Goal: Task Accomplishment & Management: Manage account settings

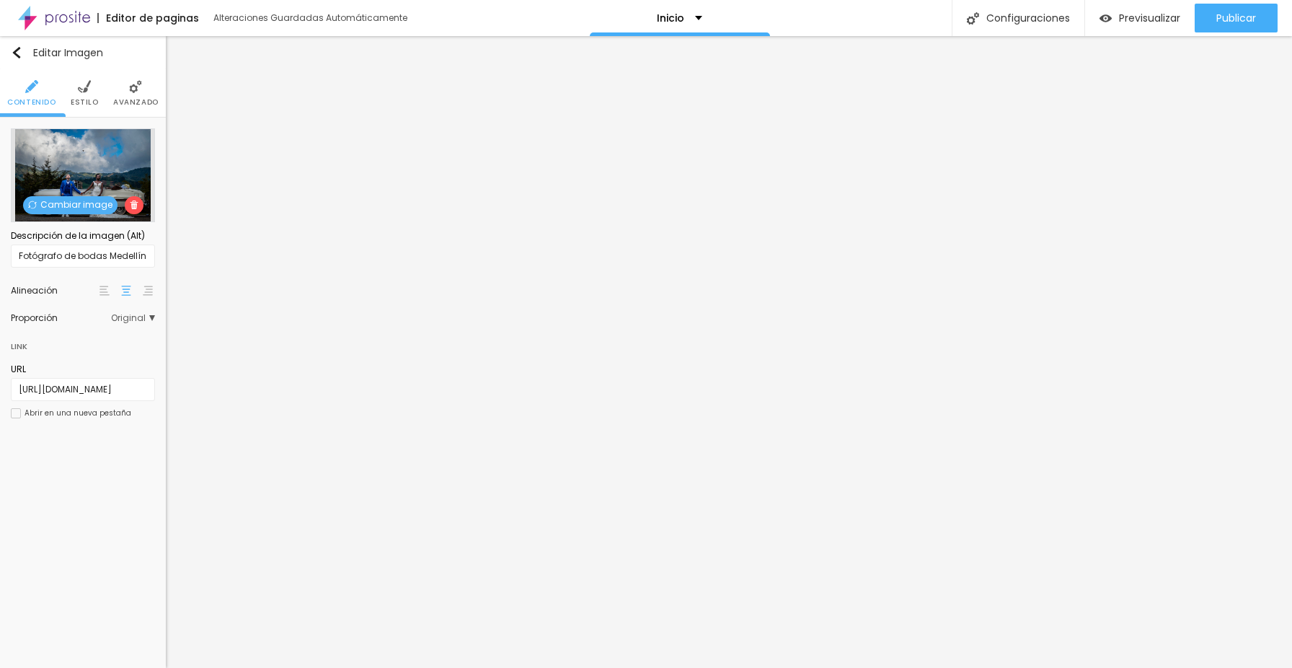
click at [81, 208] on span "Cambiar image" at bounding box center [70, 205] width 94 height 18
click at [309, 667] on div at bounding box center [646, 676] width 1292 height 0
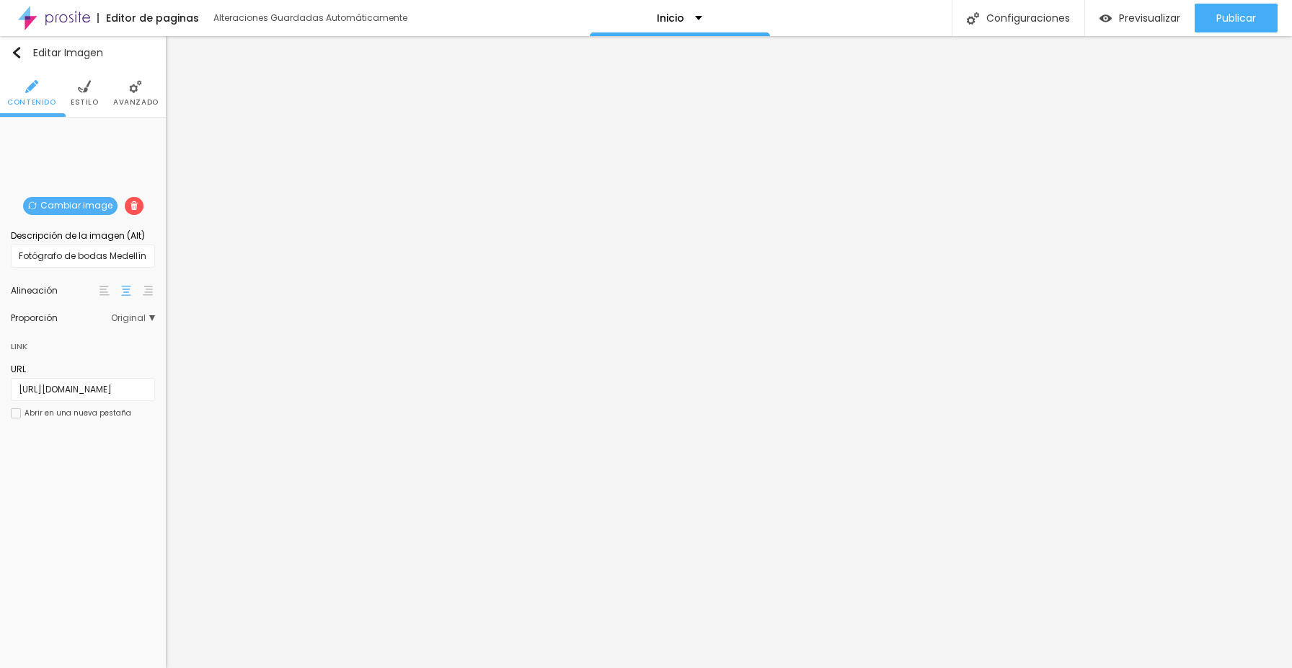
click at [61, 202] on span "Cambiar image" at bounding box center [70, 206] width 94 height 18
click at [83, 128] on div "Cambiar image" at bounding box center [83, 128] width 0 height 0
click at [148, 320] on span "Original" at bounding box center [133, 318] width 44 height 9
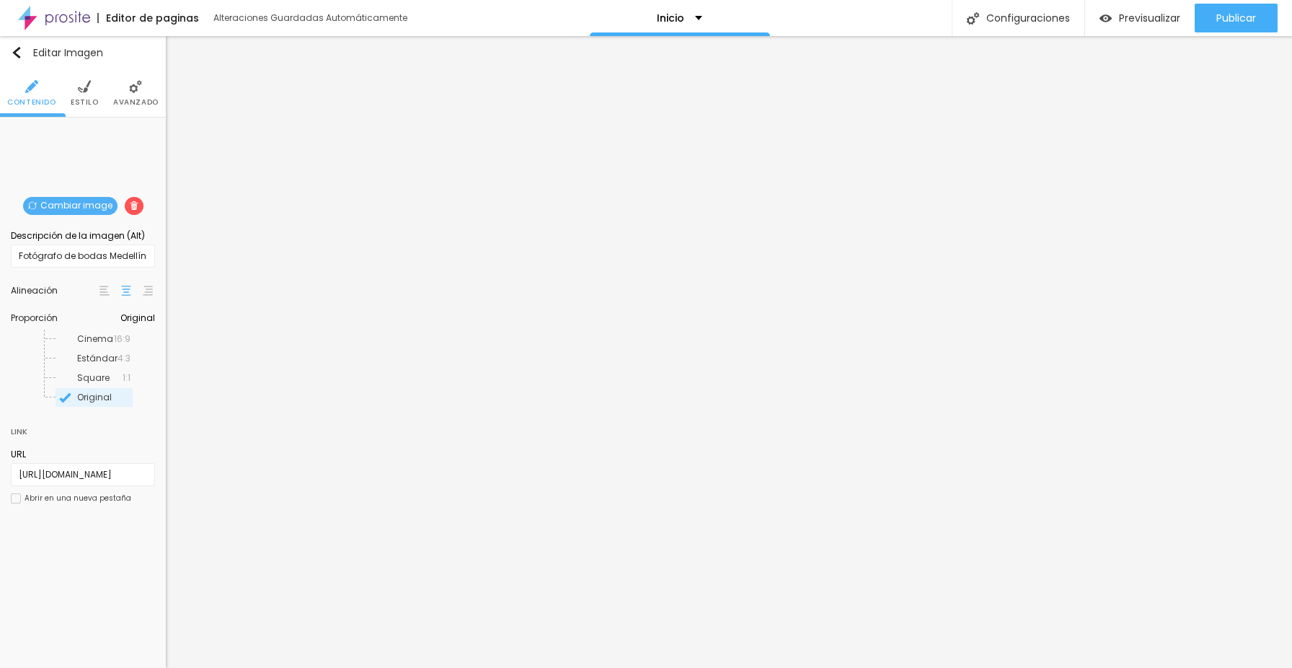
click at [149, 319] on span "Original" at bounding box center [137, 318] width 35 height 9
click at [83, 128] on div "Cambiar image" at bounding box center [83, 128] width 0 height 0
click at [133, 92] on img at bounding box center [135, 86] width 13 height 13
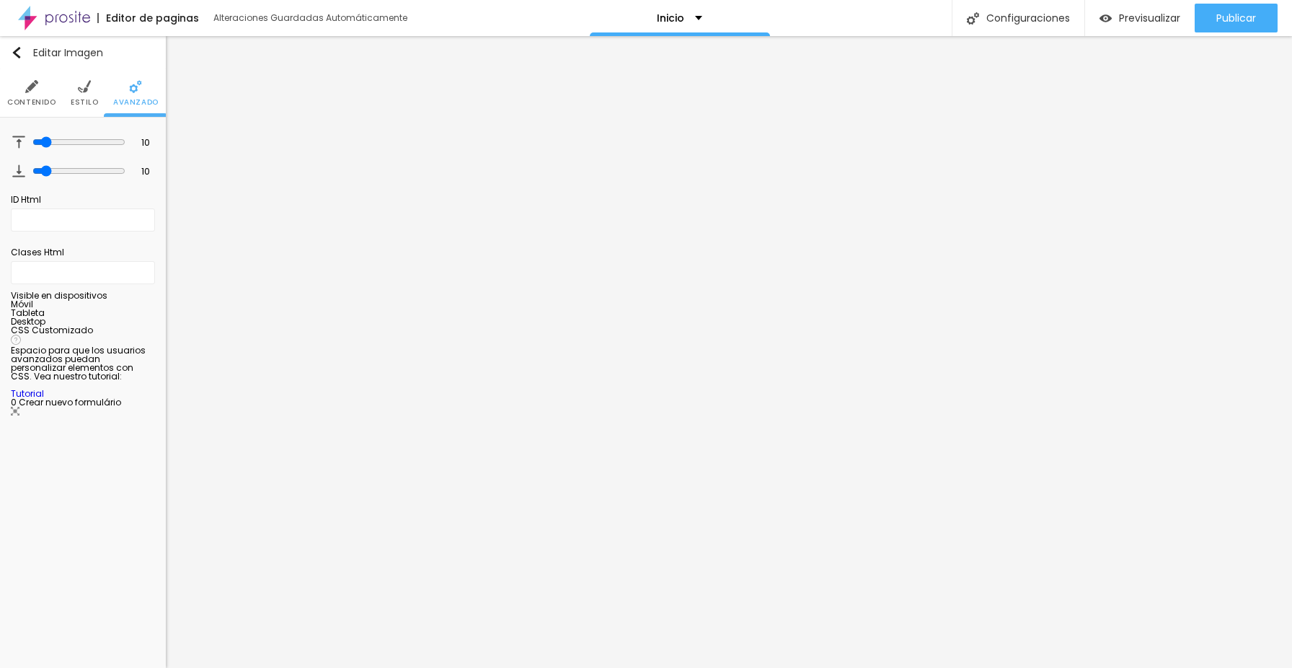
click at [97, 91] on ul "Contenido [PERSON_NAME]" at bounding box center [83, 93] width 166 height 48
click at [89, 92] on img at bounding box center [84, 86] width 13 height 13
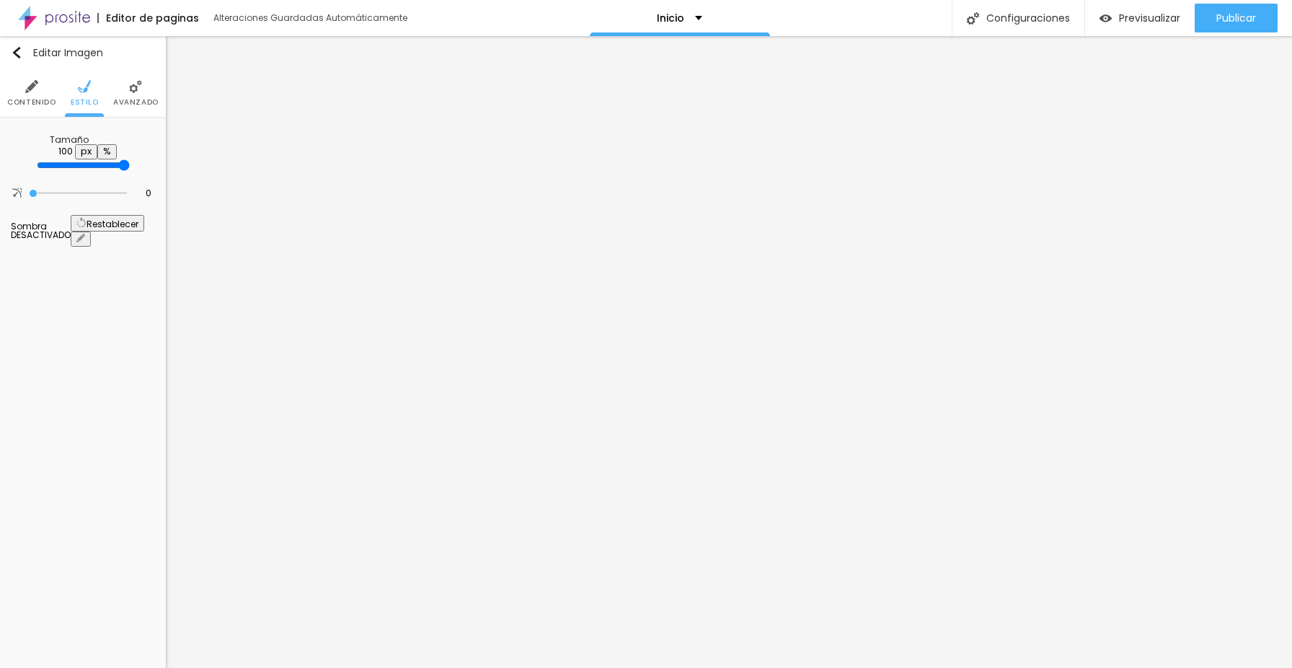
type input "95"
type input "90"
type input "95"
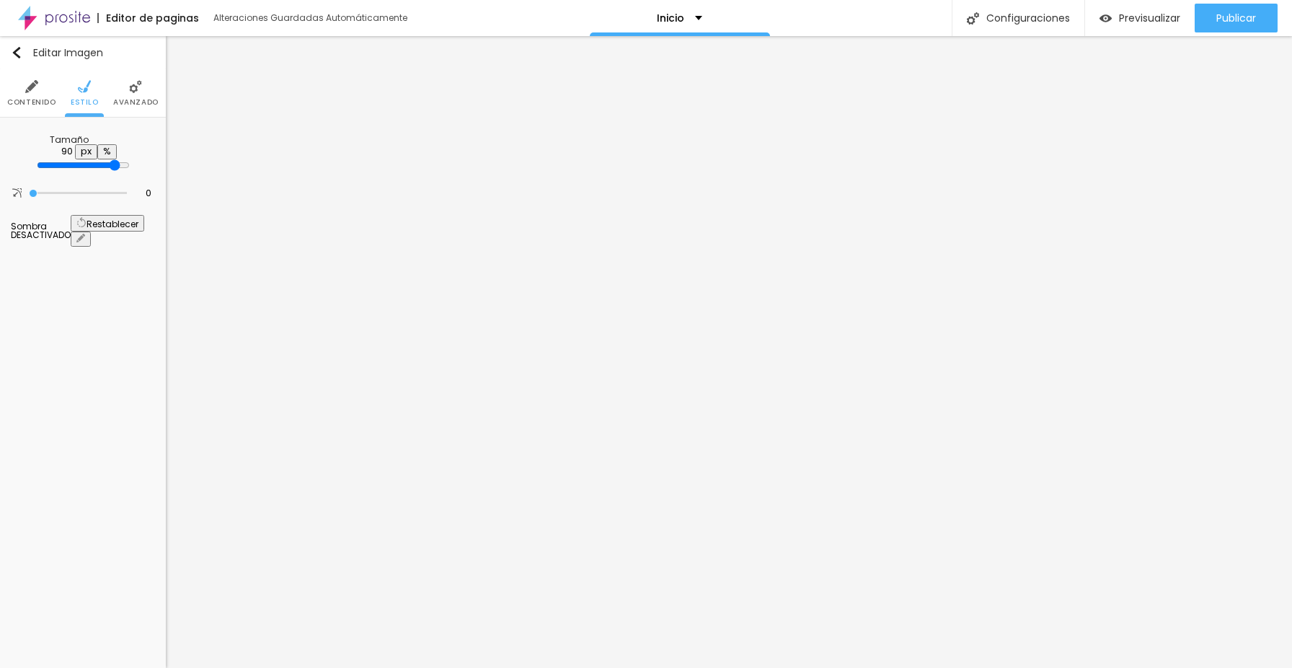
type input "95"
type input "100"
drag, startPoint x: 149, startPoint y: 159, endPoint x: 158, endPoint y: 156, distance: 9.8
click at [158, 156] on div "Tamaño 100 px % 0 Borde redondeado Sombra DESACTIVADO Restablecer" at bounding box center [83, 191] width 166 height 146
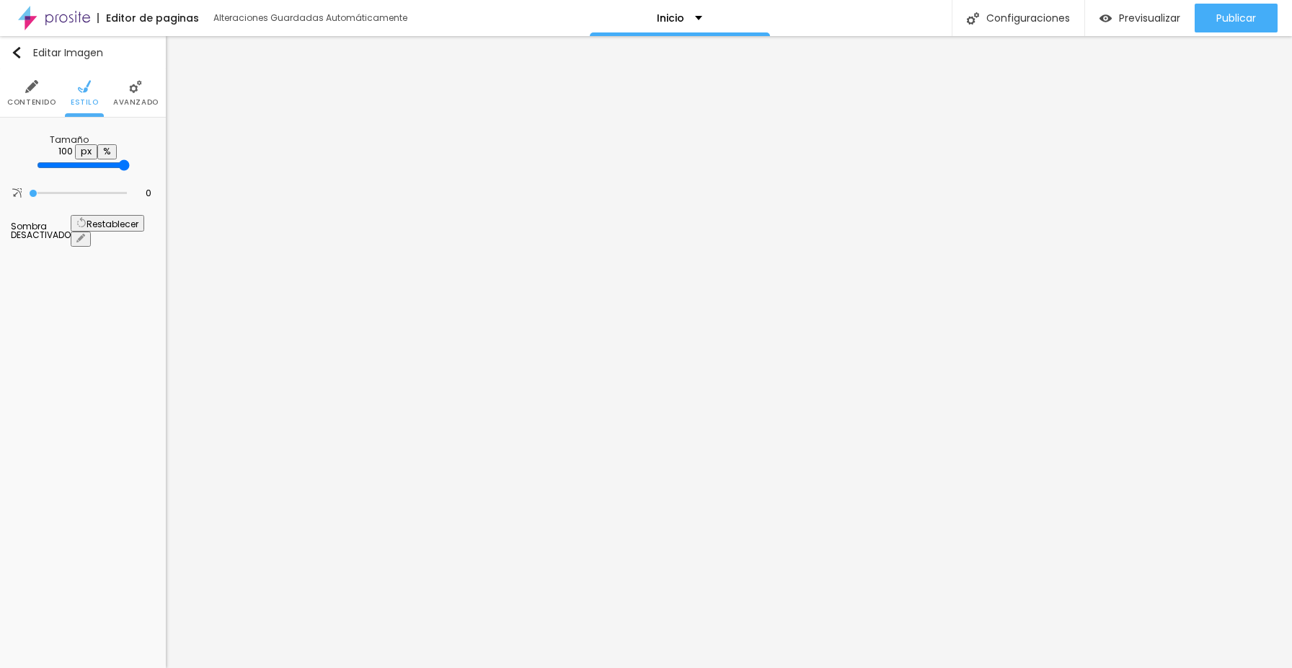
click at [130, 99] on span "Avanzado" at bounding box center [135, 102] width 45 height 7
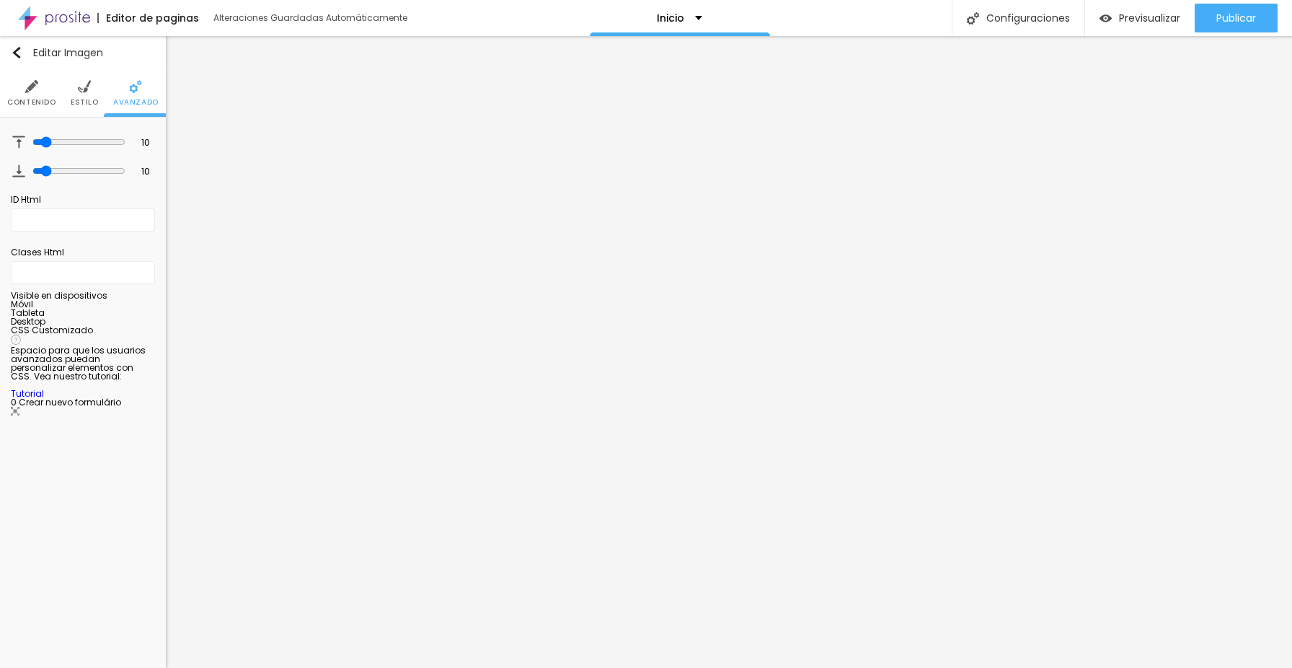
click at [25, 89] on img at bounding box center [31, 86] width 13 height 13
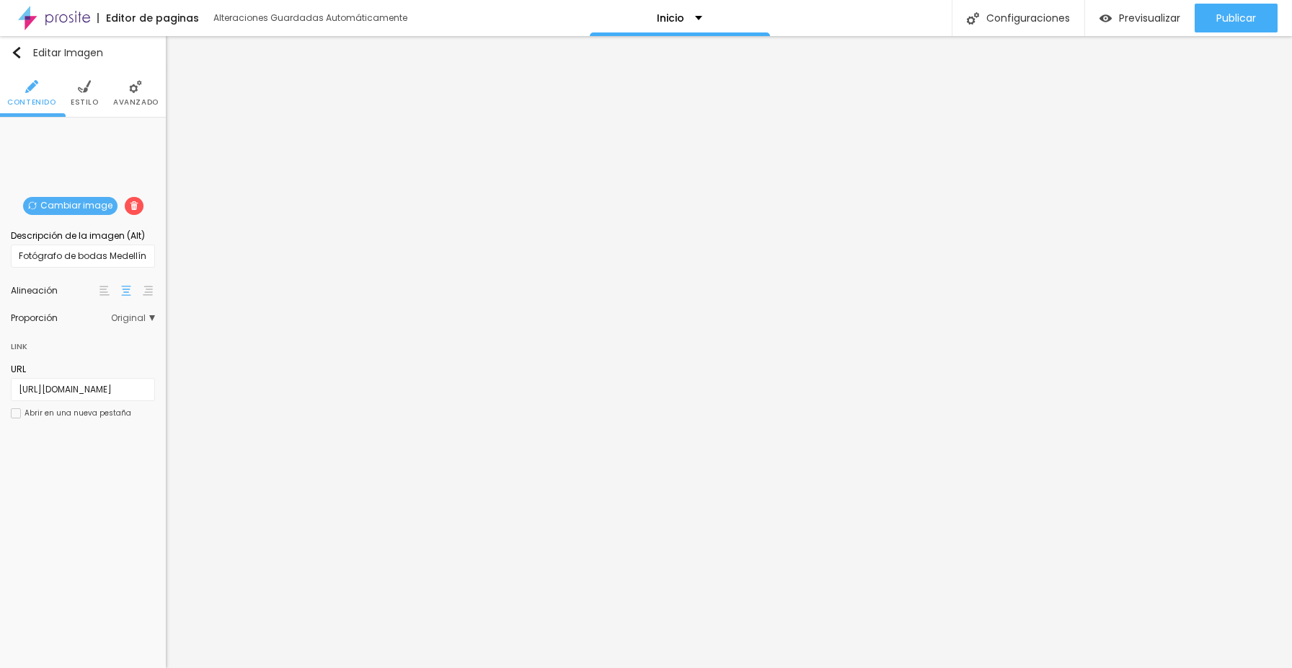
click at [83, 128] on div "Cambiar image" at bounding box center [83, 128] width 0 height 0
click at [146, 322] on span "Original" at bounding box center [133, 318] width 44 height 9
click at [146, 321] on span "Original" at bounding box center [137, 318] width 35 height 9
click at [43, 198] on span "Cambiar image" at bounding box center [70, 206] width 94 height 18
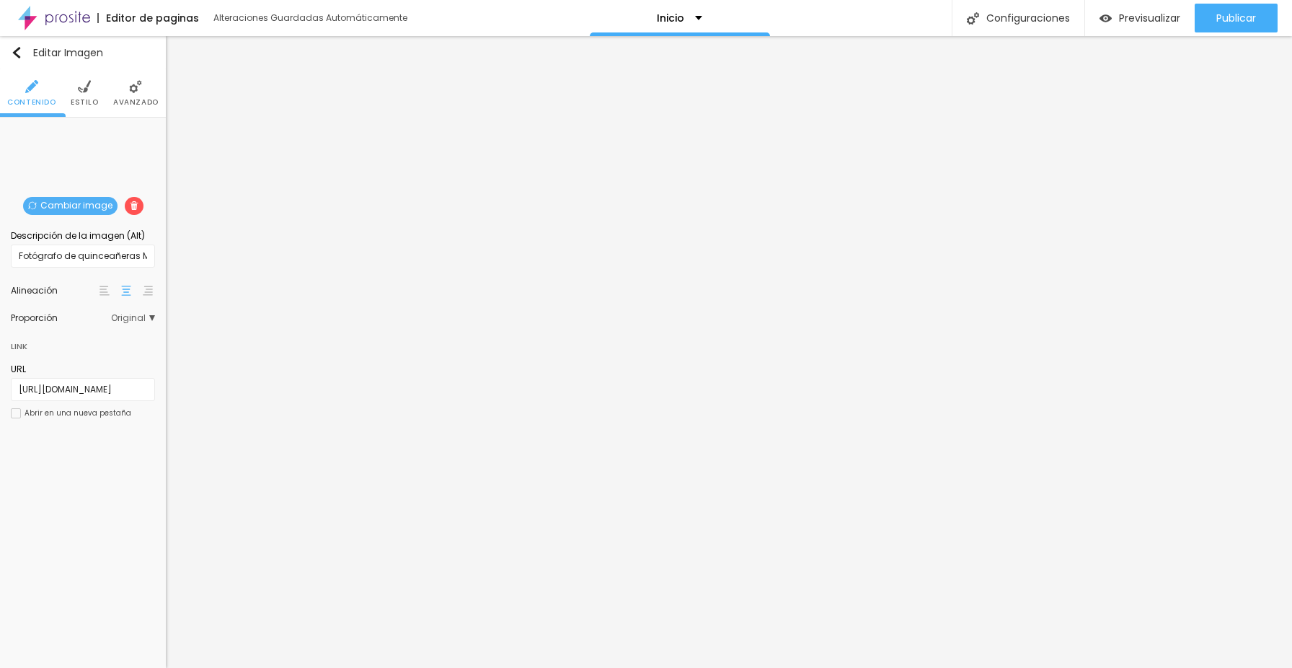
click at [78, 207] on span "Cambiar image" at bounding box center [70, 206] width 94 height 18
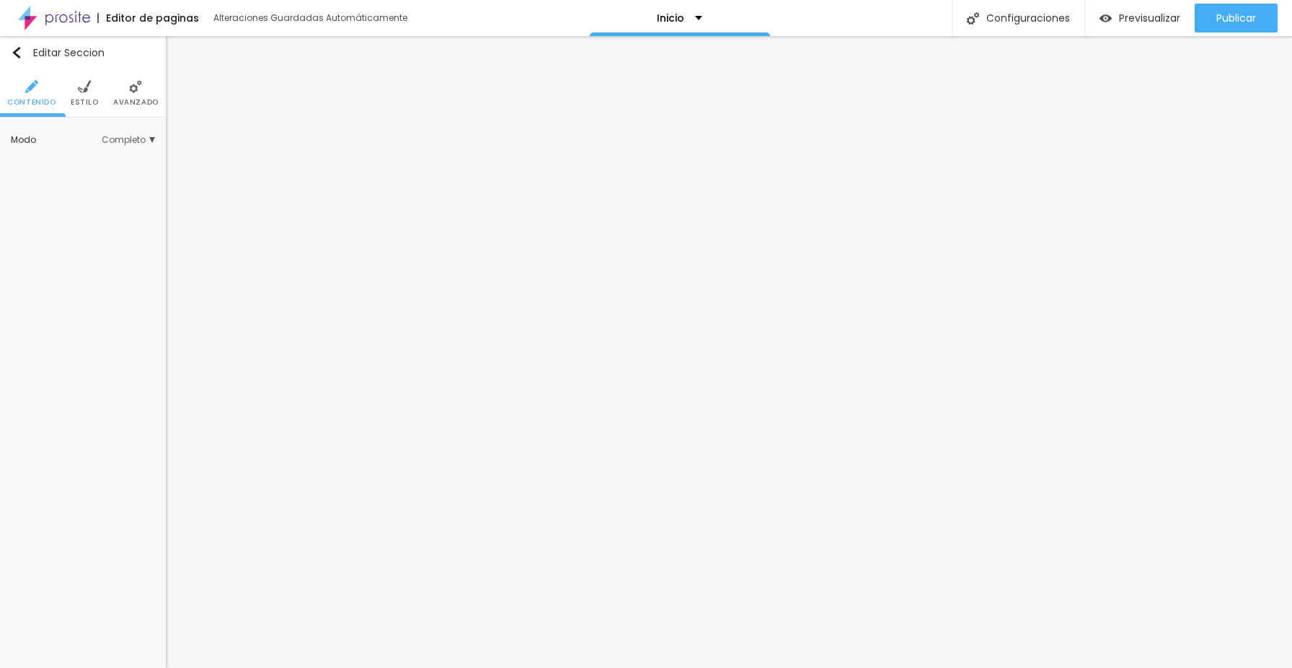
click at [99, 96] on ul "Contenido [PERSON_NAME]" at bounding box center [83, 93] width 166 height 48
click at [92, 95] on li "Estilo" at bounding box center [85, 93] width 28 height 48
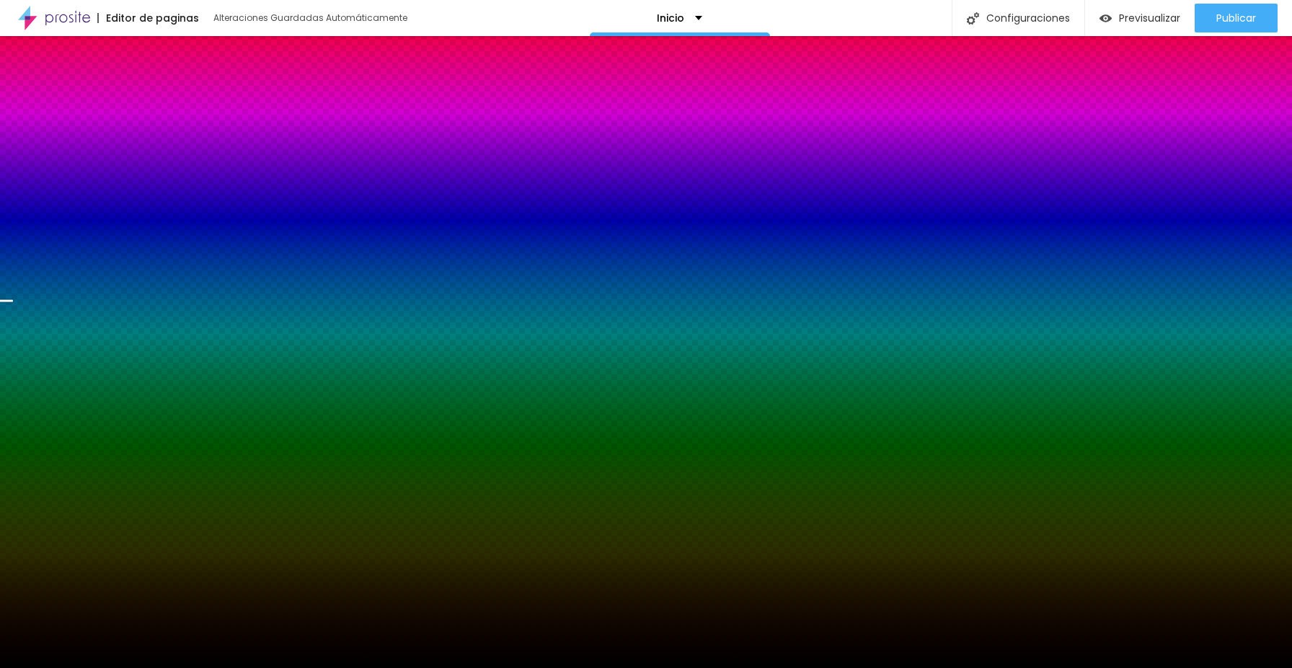
click at [82, 208] on span "Cambiar image" at bounding box center [70, 206] width 94 height 18
click at [63, 203] on span "Cambiar image" at bounding box center [70, 206] width 94 height 18
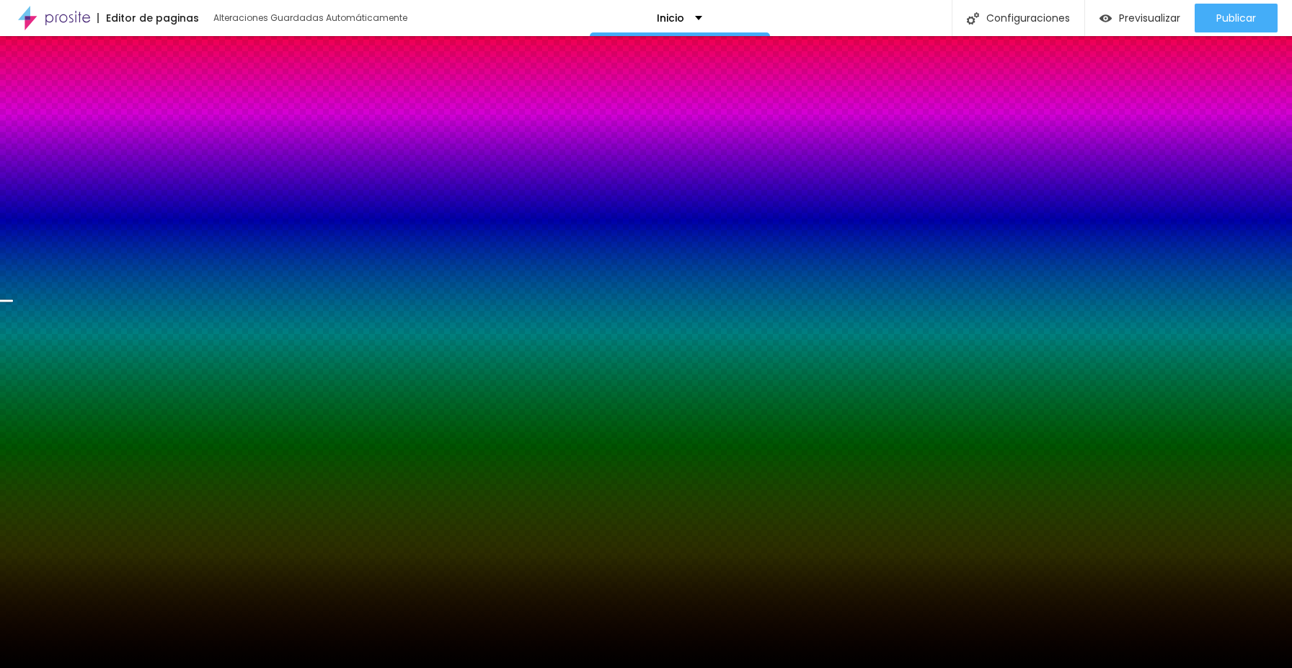
click at [77, 201] on span "Cambiar image" at bounding box center [70, 206] width 94 height 18
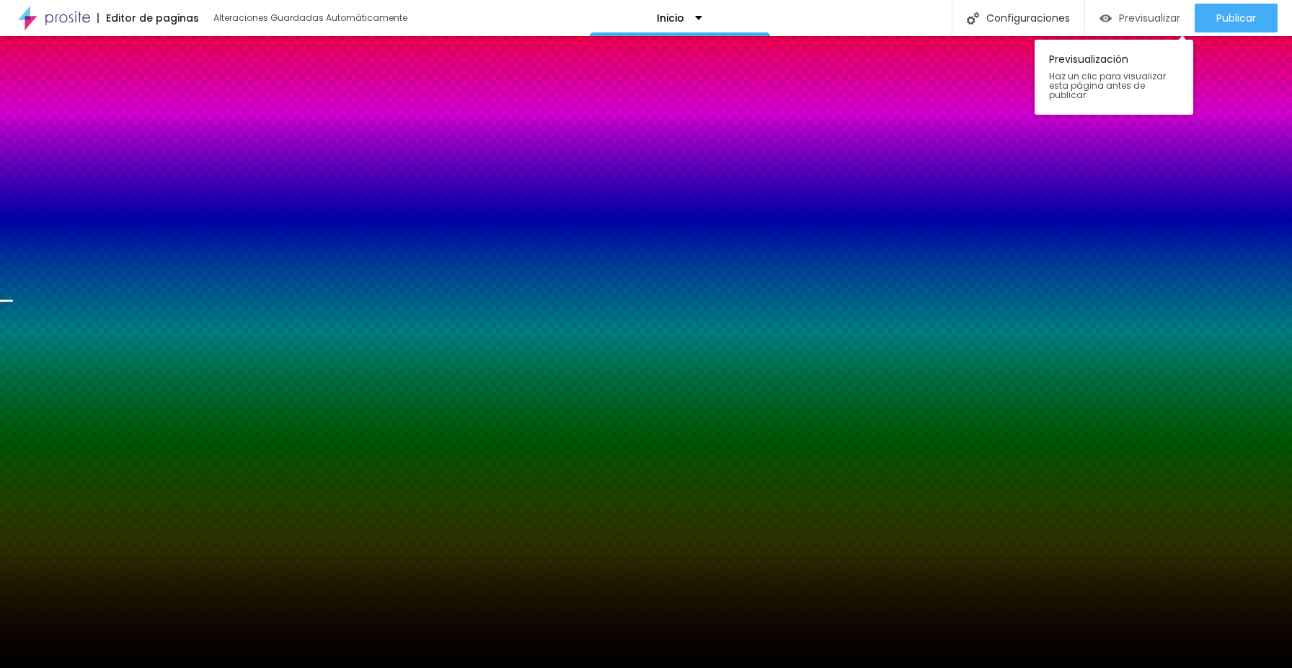
click at [1128, 18] on span "Previsualizar" at bounding box center [1149, 18] width 61 height 12
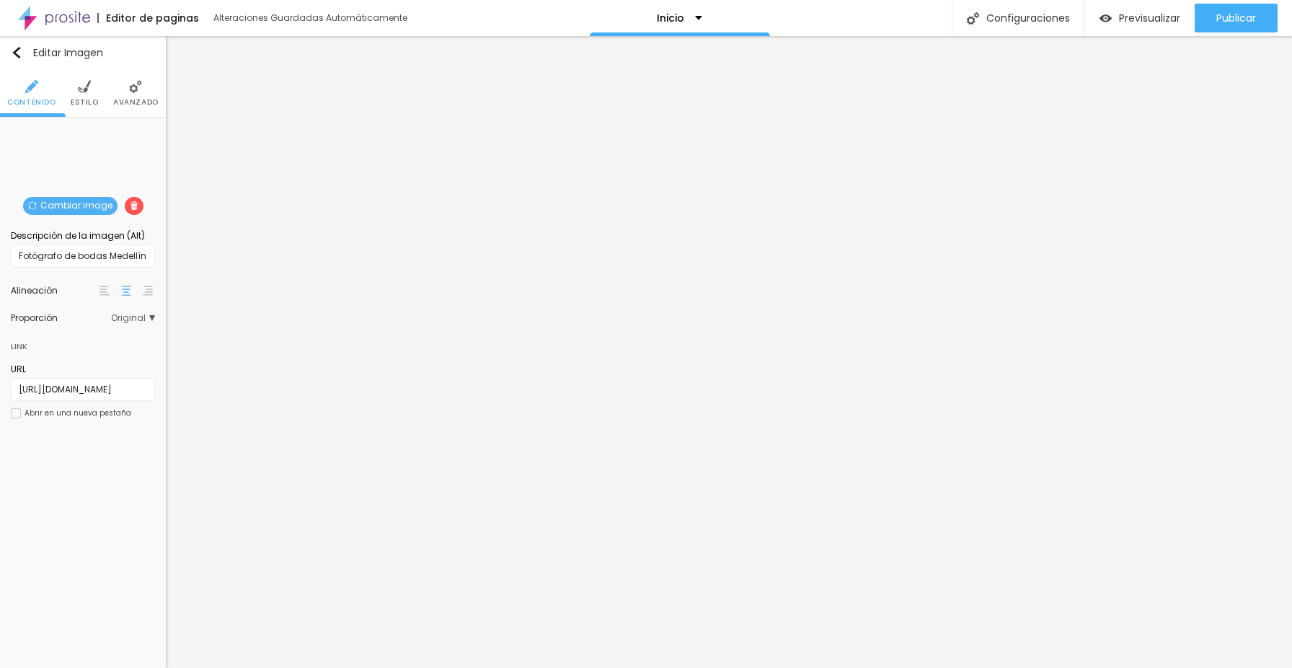
click at [151, 317] on span "Original" at bounding box center [133, 318] width 44 height 9
click at [81, 379] on span "Square" at bounding box center [93, 377] width 32 height 12
click at [84, 364] on span "Estándar" at bounding box center [97, 358] width 40 height 12
click at [78, 345] on span "Cinema" at bounding box center [95, 338] width 36 height 12
click at [78, 402] on span "Original" at bounding box center [94, 397] width 35 height 12
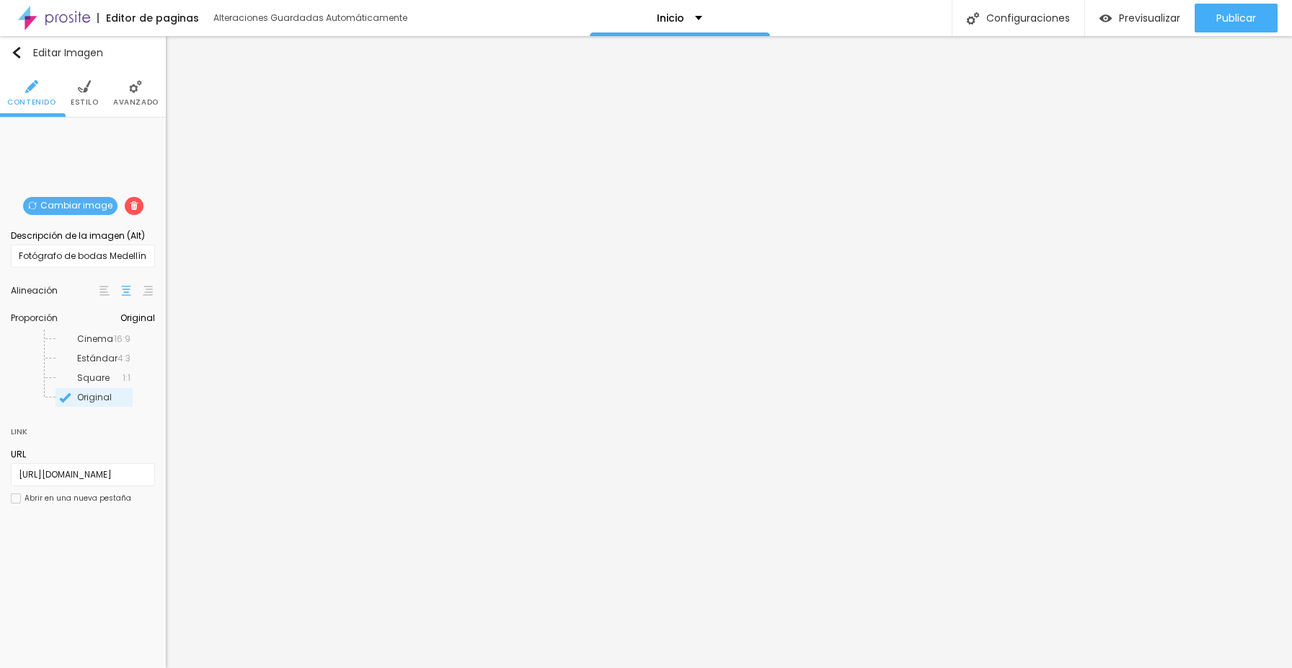
click at [74, 198] on span "Cambiar image" at bounding box center [70, 206] width 94 height 18
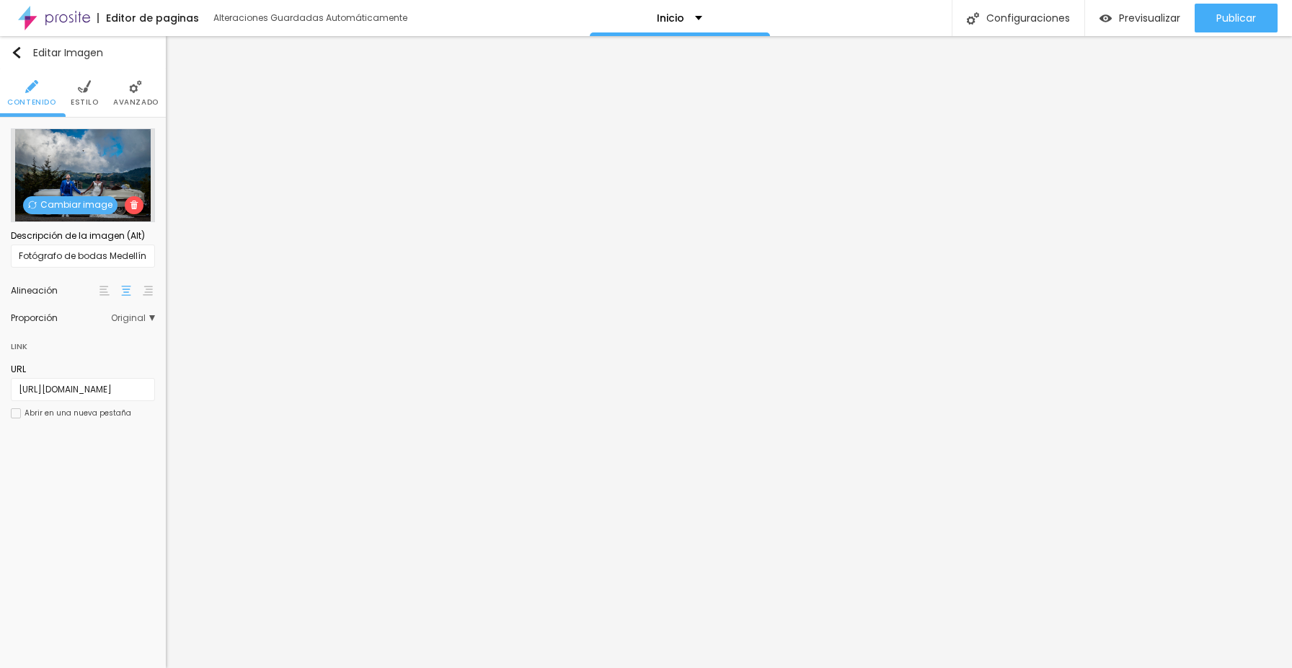
click at [64, 203] on span "Cambiar image" at bounding box center [70, 205] width 94 height 18
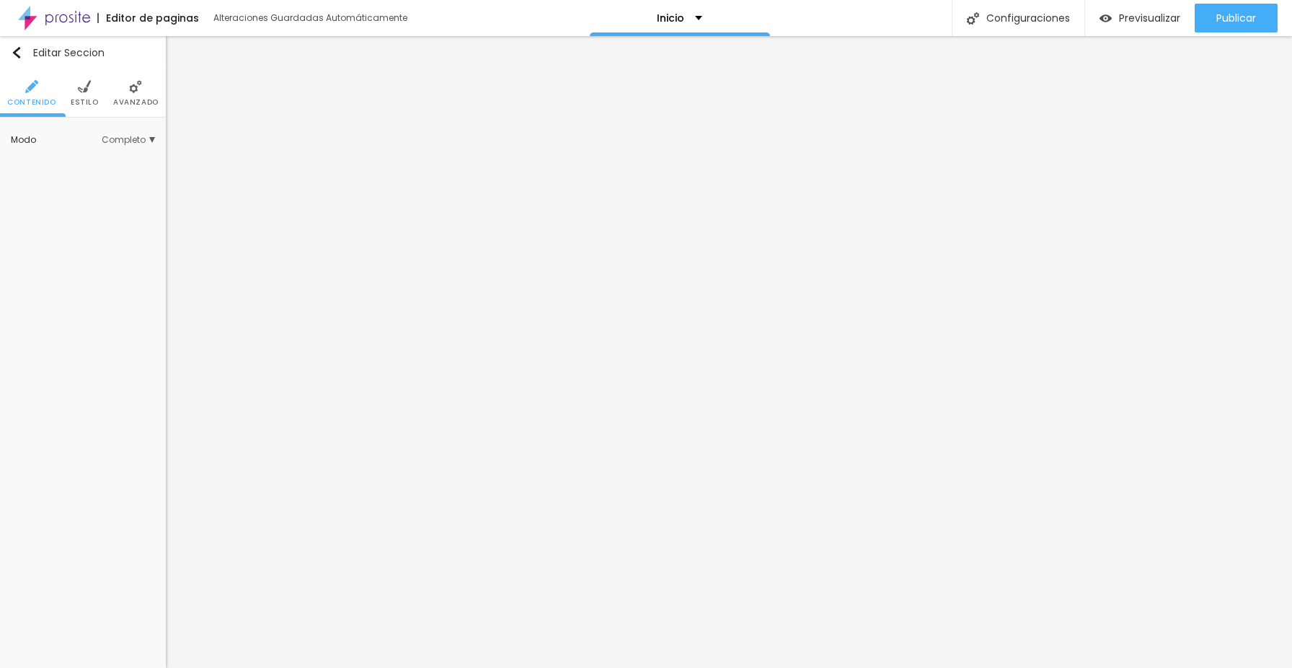
click at [97, 87] on li "Estilo" at bounding box center [85, 93] width 28 height 48
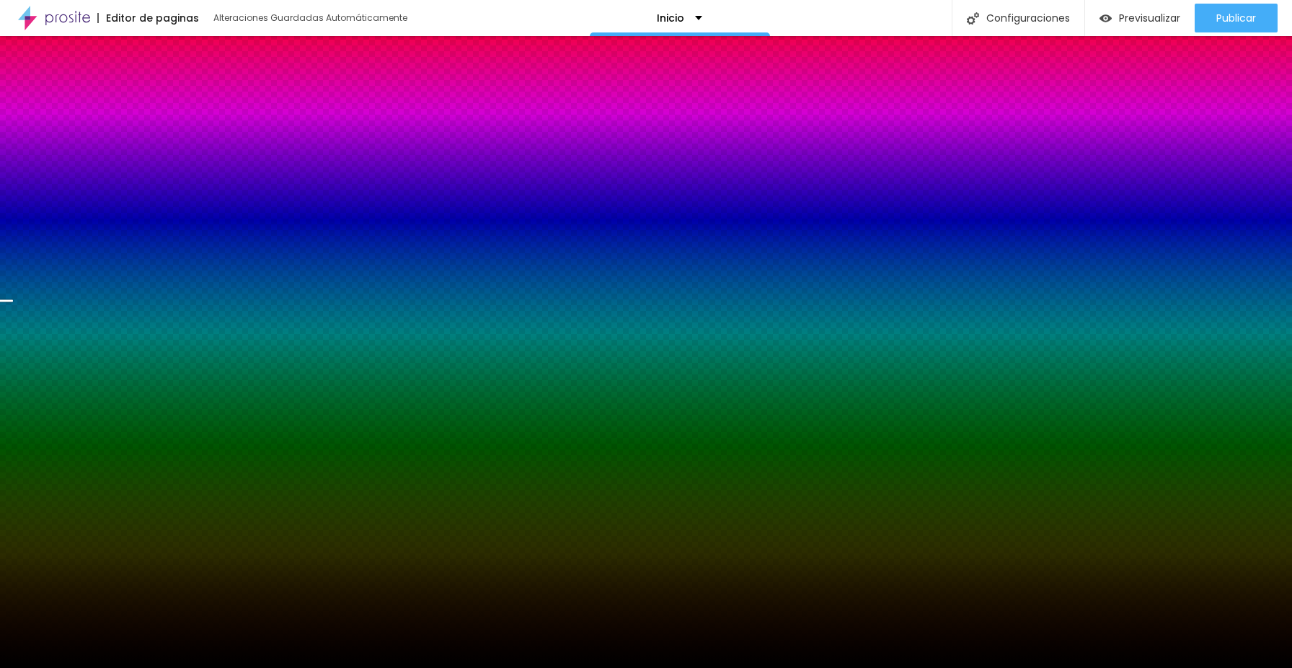
click at [87, 203] on span "Cambiar image" at bounding box center [70, 206] width 94 height 18
click at [50, 203] on span "Cambiar image" at bounding box center [70, 206] width 94 height 18
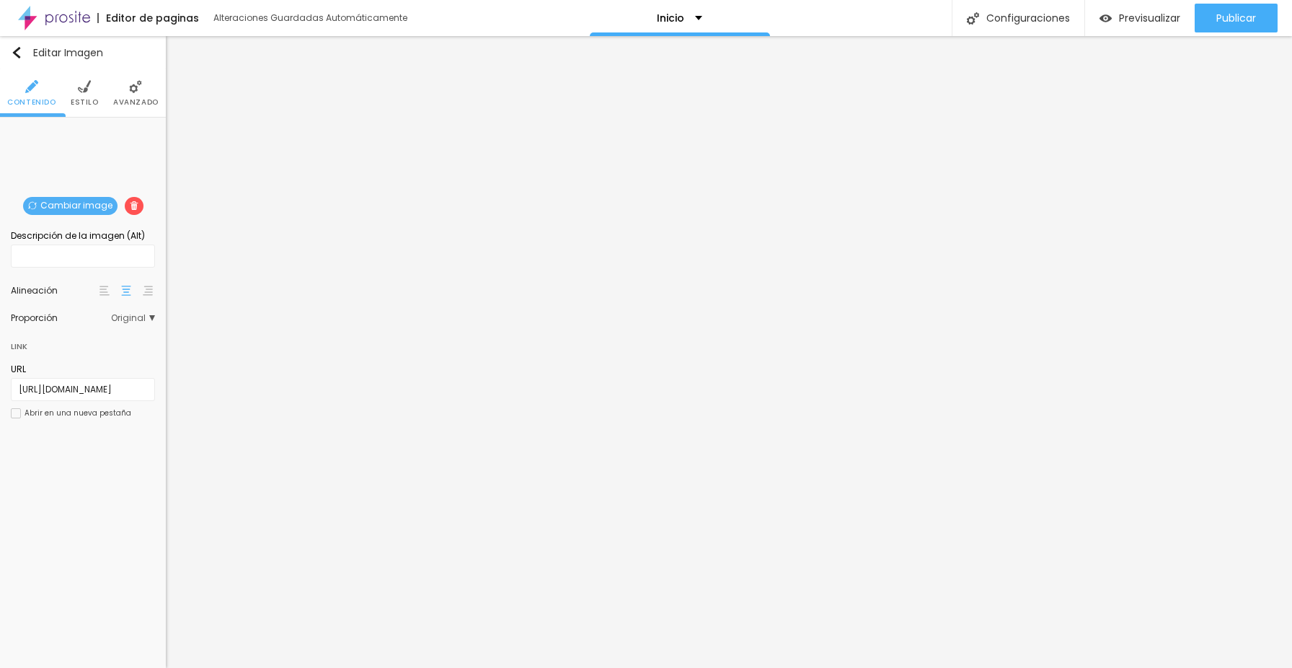
click at [72, 201] on span "Cambiar image" at bounding box center [70, 206] width 94 height 18
click at [75, 197] on span "Cambiar image" at bounding box center [70, 206] width 94 height 18
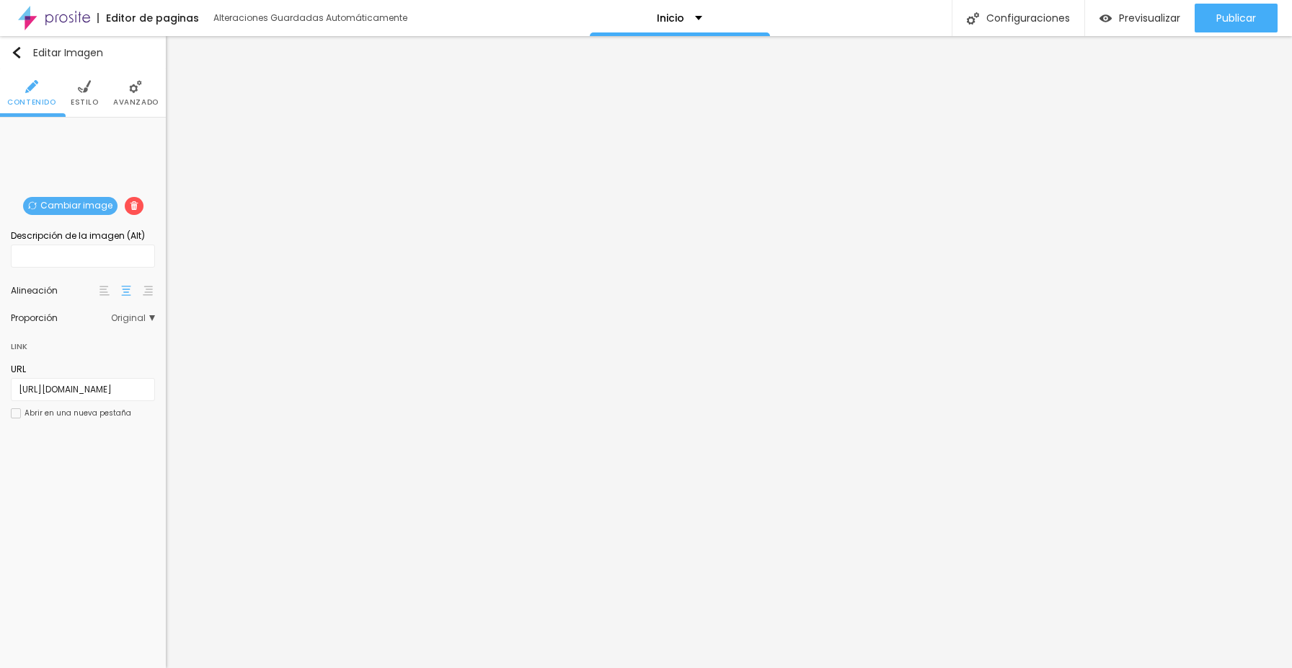
click at [78, 201] on span "Cambiar image" at bounding box center [70, 206] width 94 height 18
click at [68, 203] on span "Cambiar image" at bounding box center [70, 206] width 94 height 18
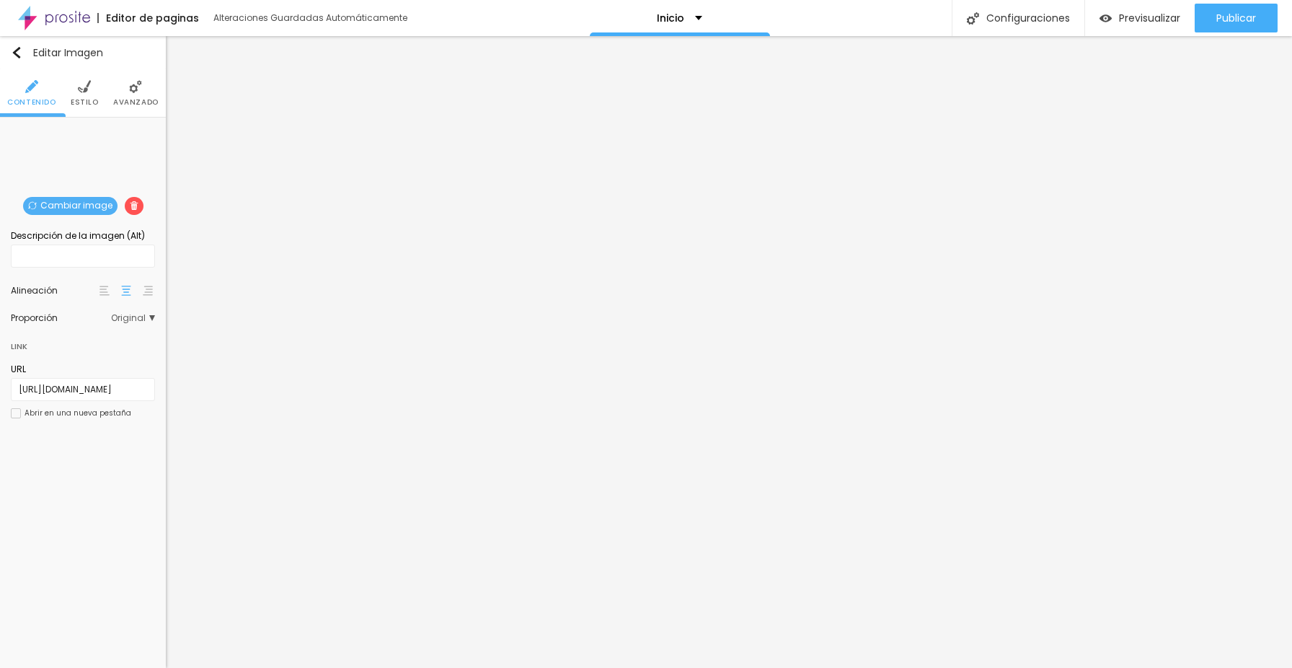
click at [1223, 12] on span "Publicar" at bounding box center [1236, 18] width 40 height 12
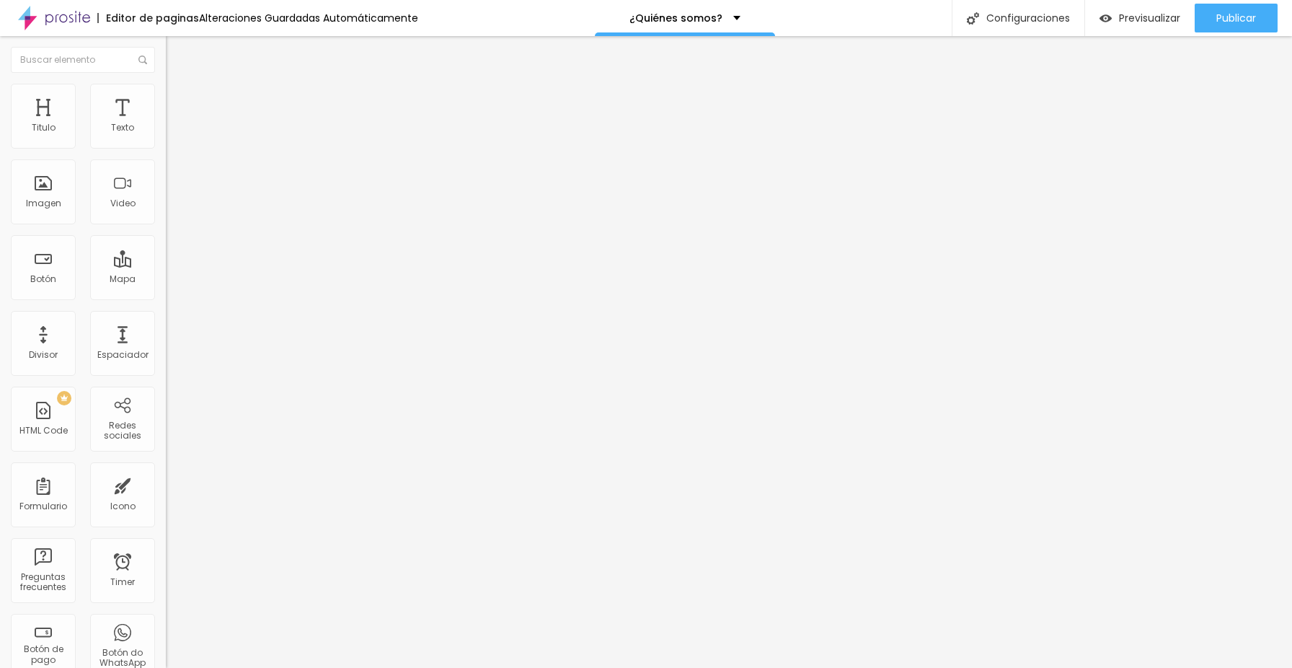
click at [166, 124] on span "Cambiar image" at bounding box center [206, 118] width 81 height 12
click at [166, 89] on li "Estilo" at bounding box center [249, 91] width 166 height 14
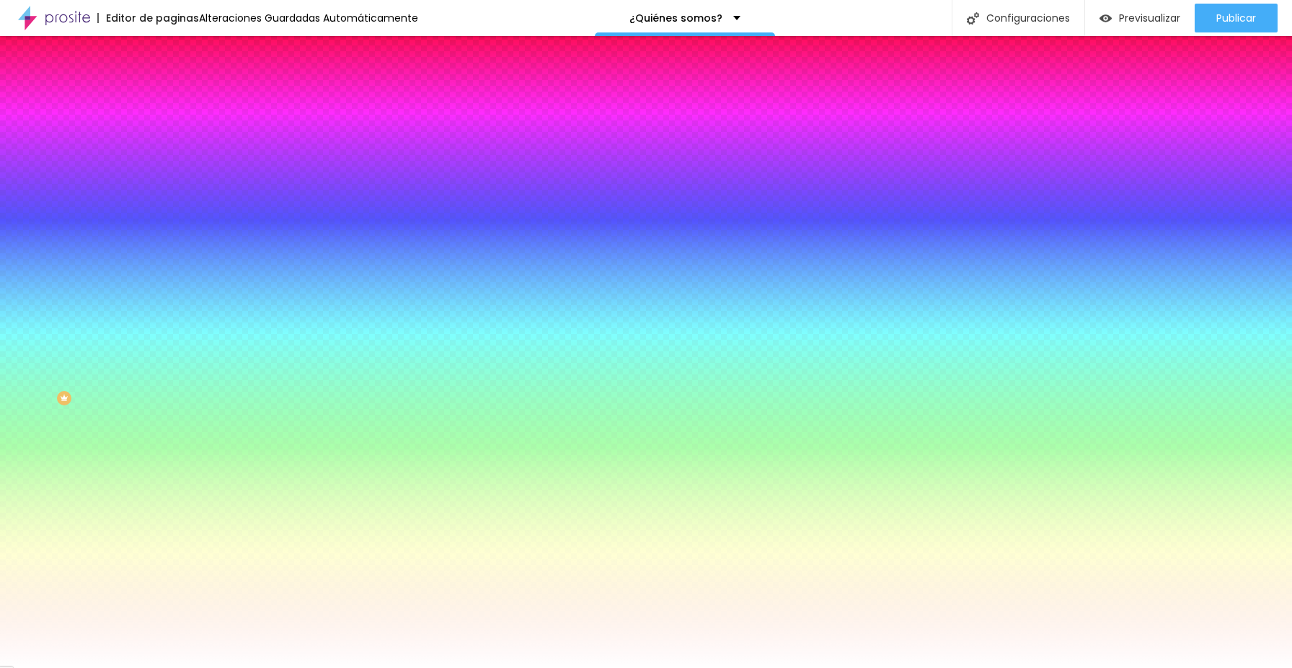
click at [166, 133] on span "Cambiar image" at bounding box center [206, 126] width 81 height 12
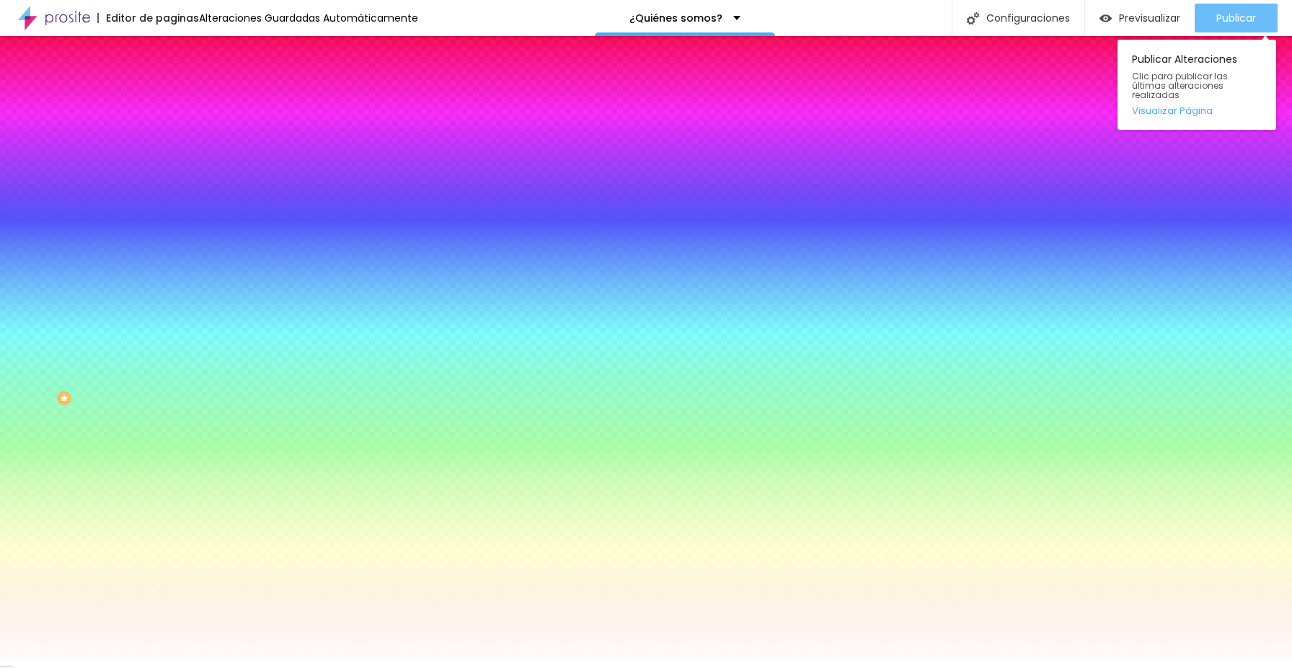
click at [1232, 27] on div "Publicar" at bounding box center [1236, 18] width 40 height 29
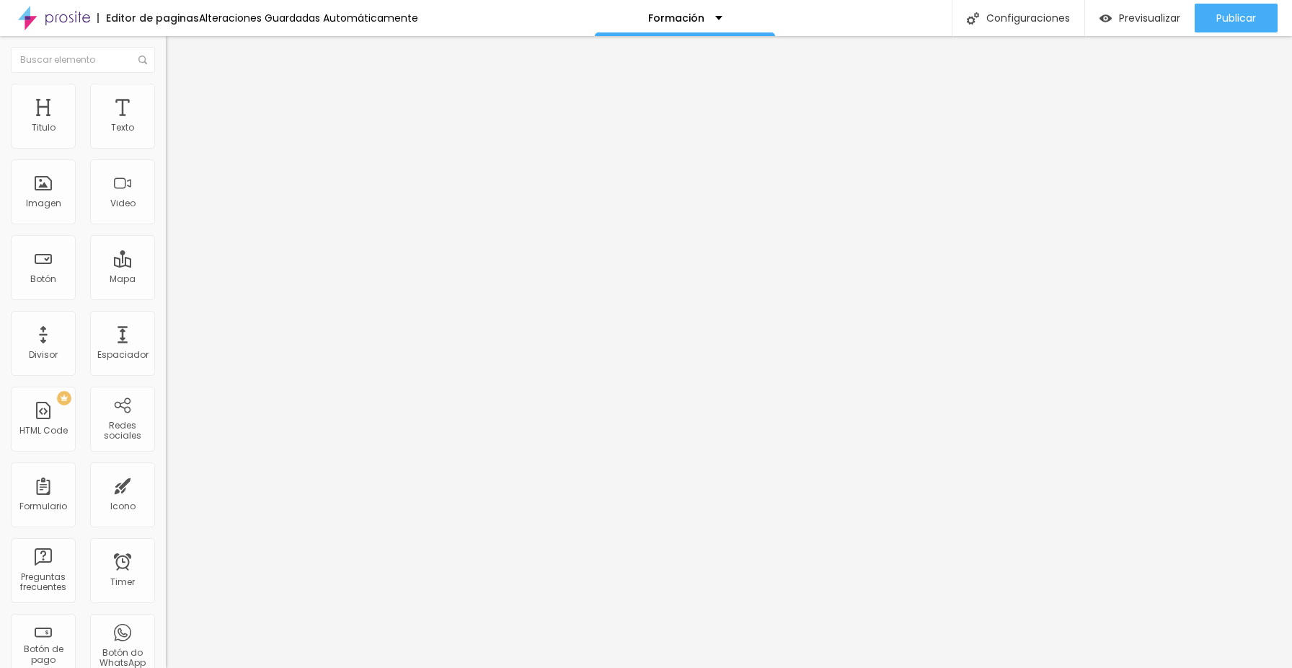
click at [166, 124] on span "Cambiar image" at bounding box center [206, 118] width 81 height 12
click at [1233, 22] on span "Publicar" at bounding box center [1236, 18] width 40 height 12
click at [166, 124] on span "Cambiar image" at bounding box center [206, 118] width 81 height 12
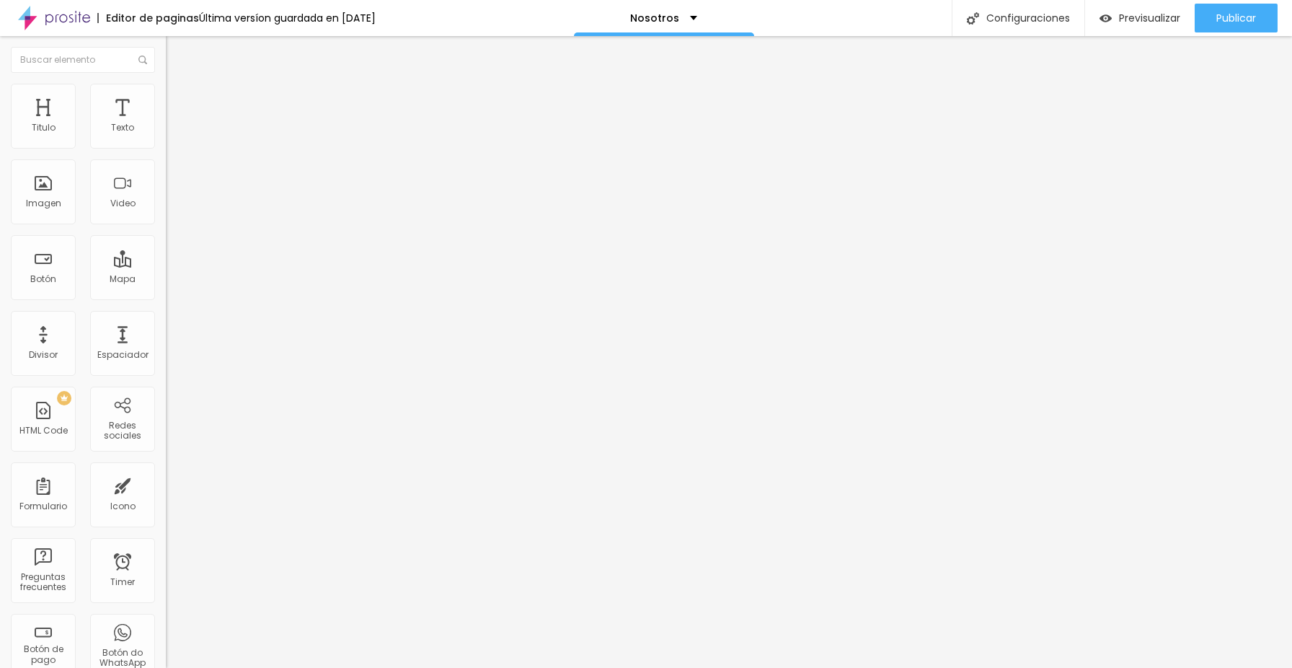
click at [166, 124] on span "Cambiar image" at bounding box center [206, 118] width 81 height 12
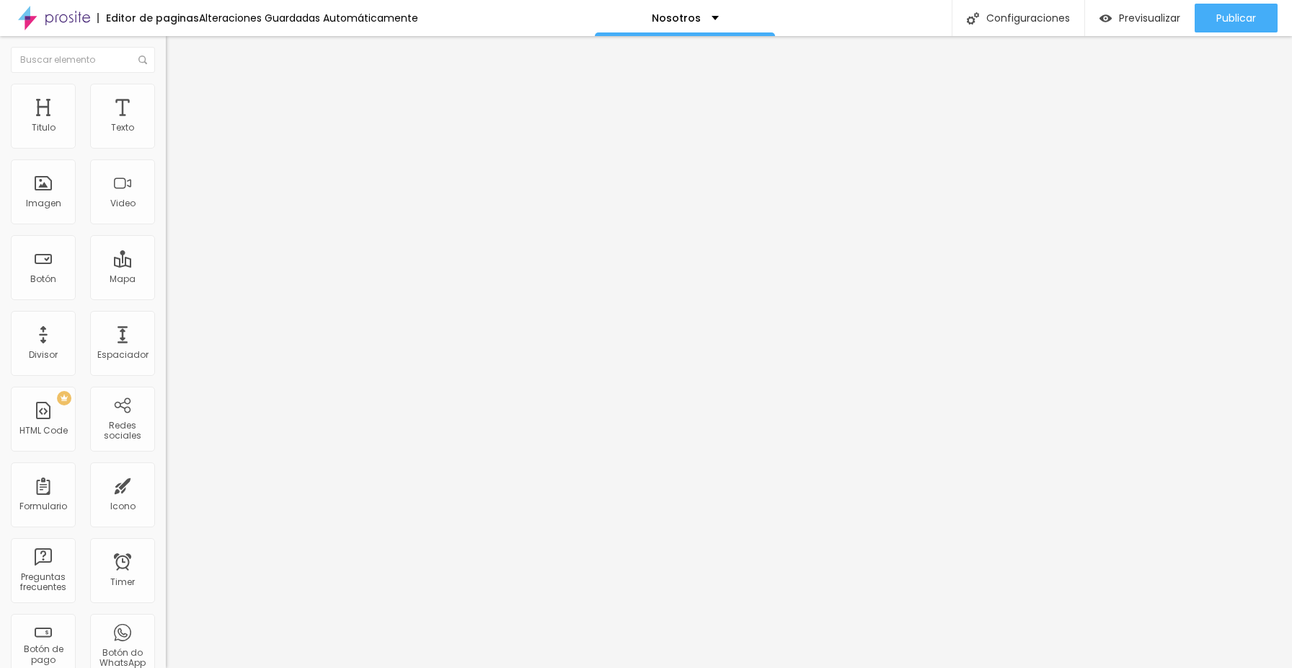
click at [166, 124] on span "Cambiar image" at bounding box center [206, 118] width 81 height 12
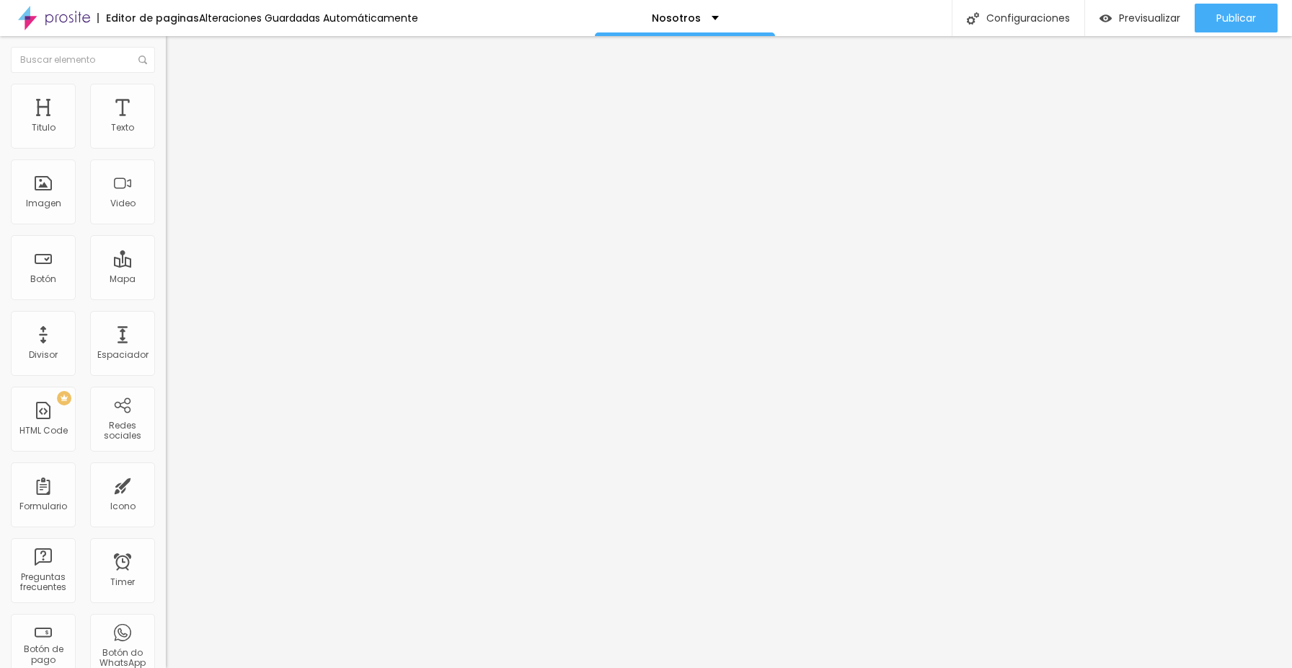
click at [1255, 22] on span "Publicar" at bounding box center [1236, 18] width 40 height 12
